Goal: Use online tool/utility: Utilize a website feature to perform a specific function

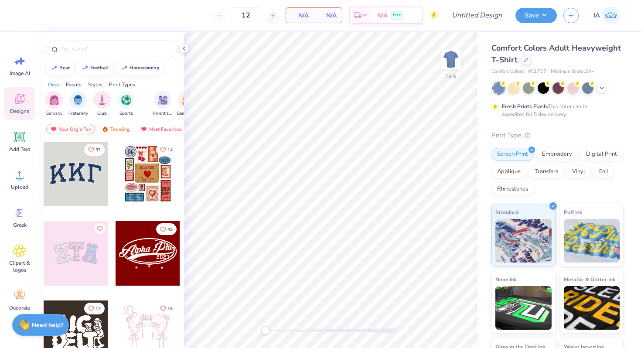
click at [147, 192] on div at bounding box center [148, 174] width 65 height 65
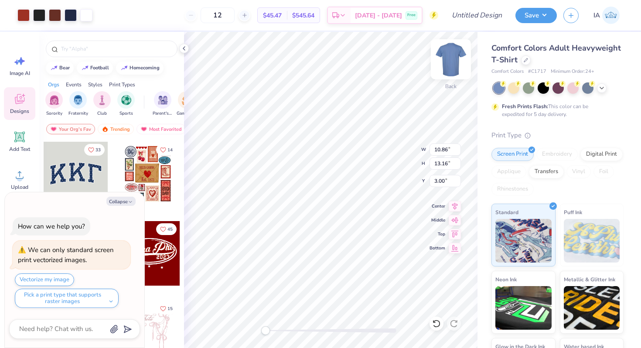
type textarea "x"
type input "9.28"
type input "11.26"
type input "4.91"
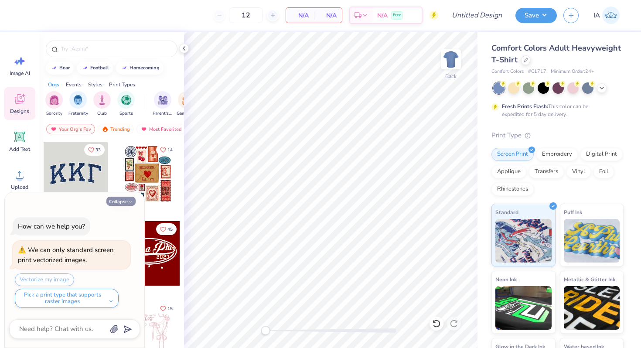
click at [129, 201] on icon "button" at bounding box center [130, 201] width 5 height 5
type textarea "x"
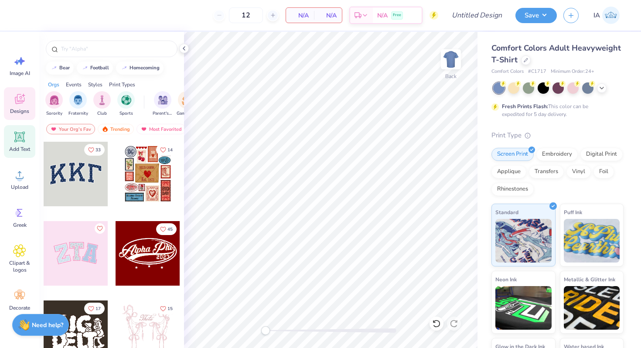
click at [28, 147] on span "Add Text" at bounding box center [19, 149] width 21 height 7
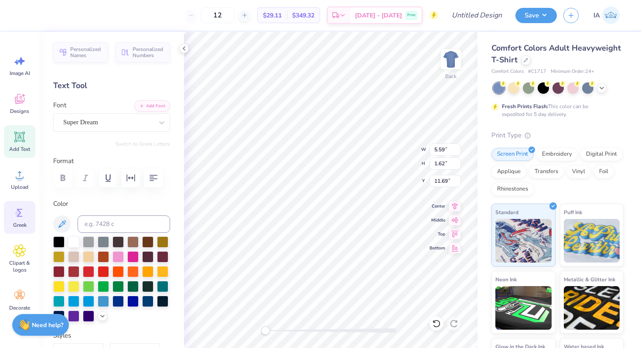
click at [24, 227] on span "Greek" at bounding box center [20, 225] width 14 height 7
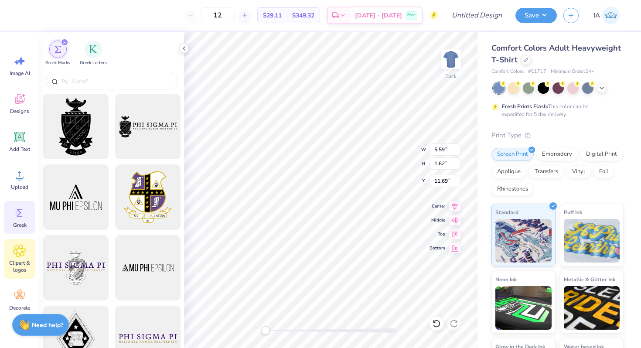
click at [24, 256] on icon at bounding box center [19, 250] width 13 height 13
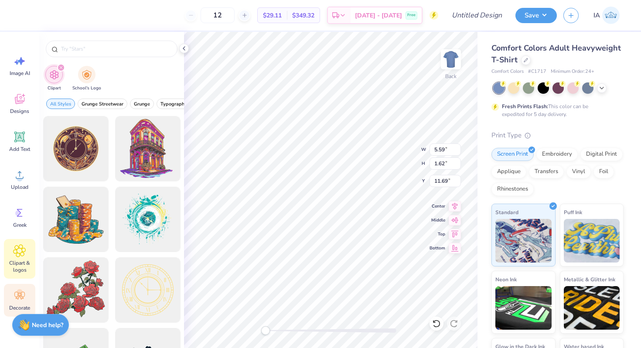
click at [26, 293] on icon at bounding box center [19, 295] width 13 height 13
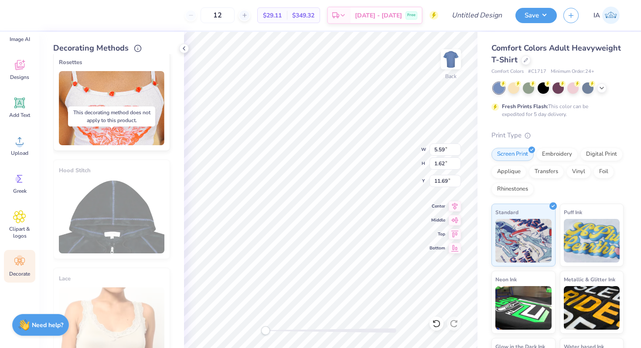
scroll to position [470, 0]
